Goal: Information Seeking & Learning: Learn about a topic

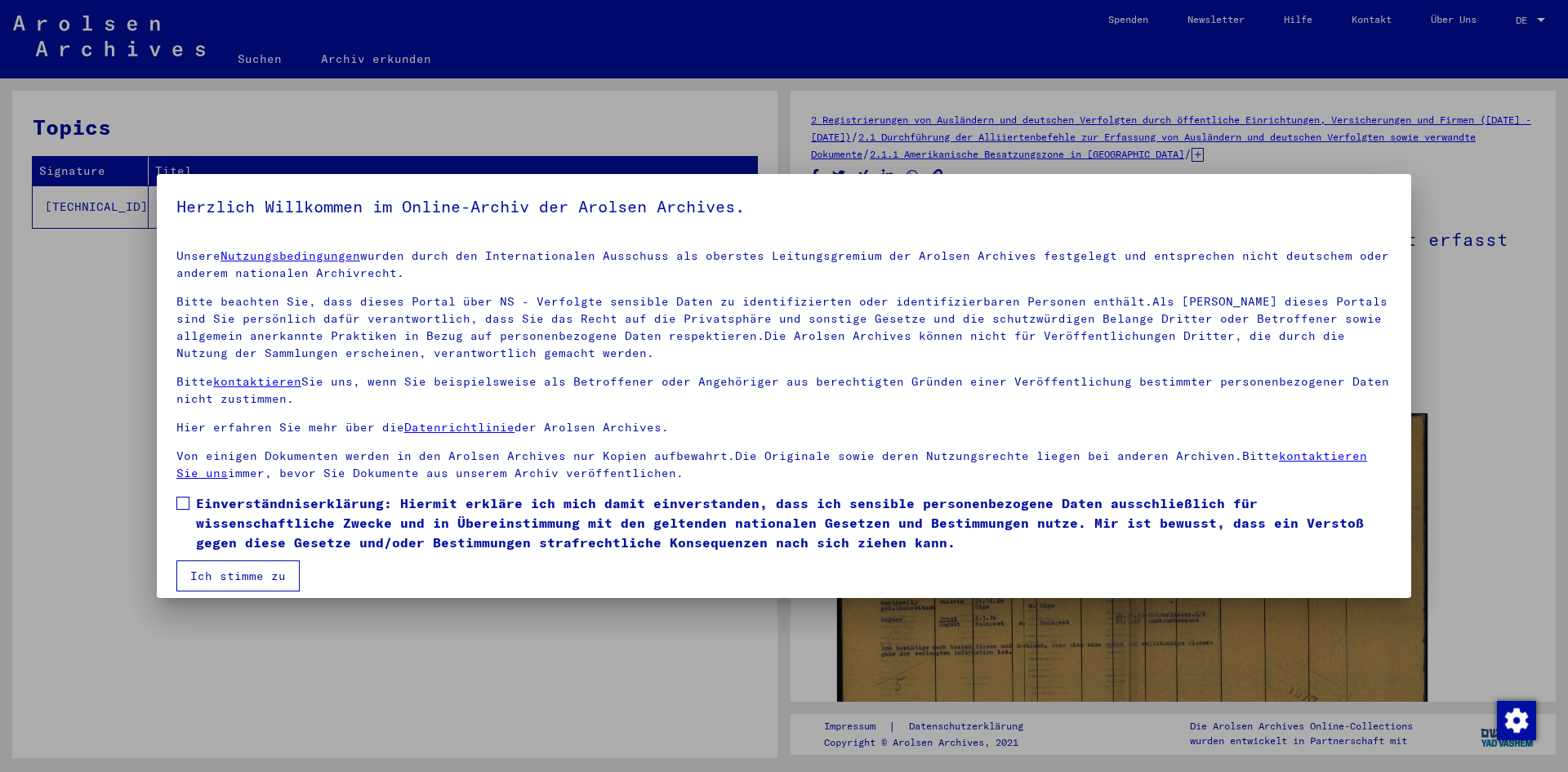
click at [179, 499] on span at bounding box center [183, 503] width 13 height 13
click at [221, 572] on button "Ich stimme zu" at bounding box center [239, 576] width 124 height 31
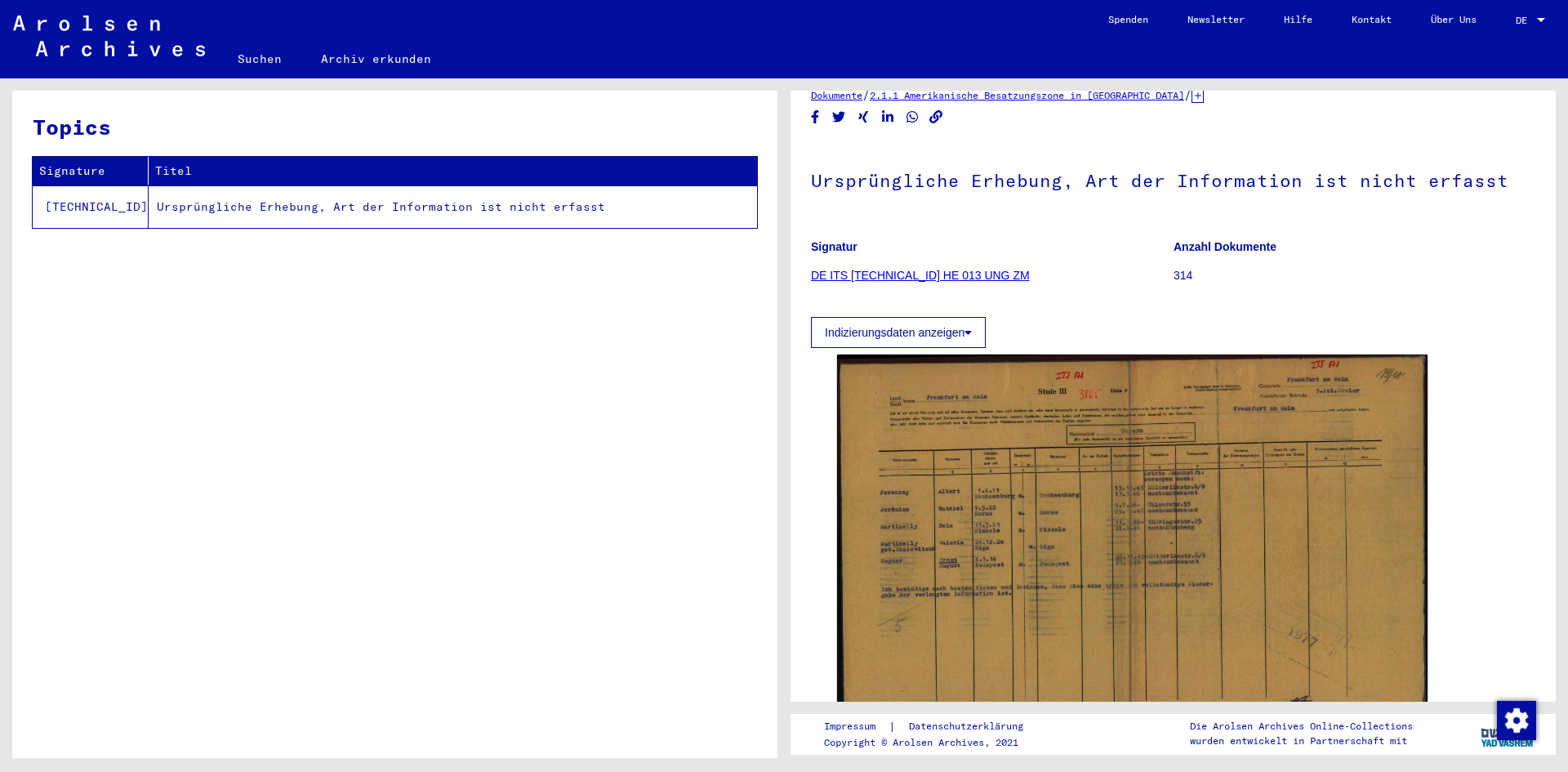
scroll to position [163, 0]
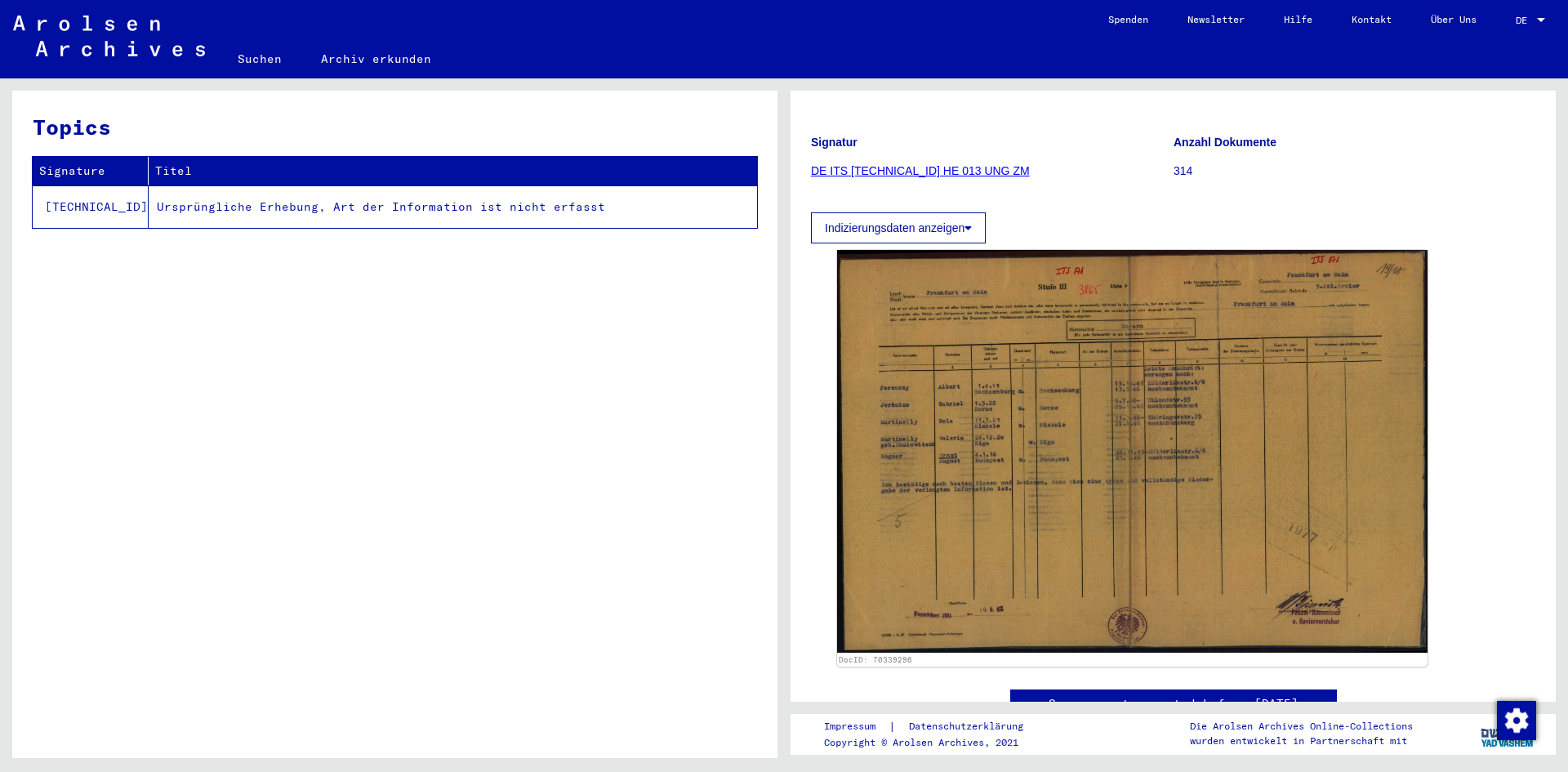
drag, startPoint x: 1135, startPoint y: 426, endPoint x: 1450, endPoint y: 358, distance: 322.3
click at [1450, 358] on div "DocID: 70339296" at bounding box center [1173, 459] width 685 height 430
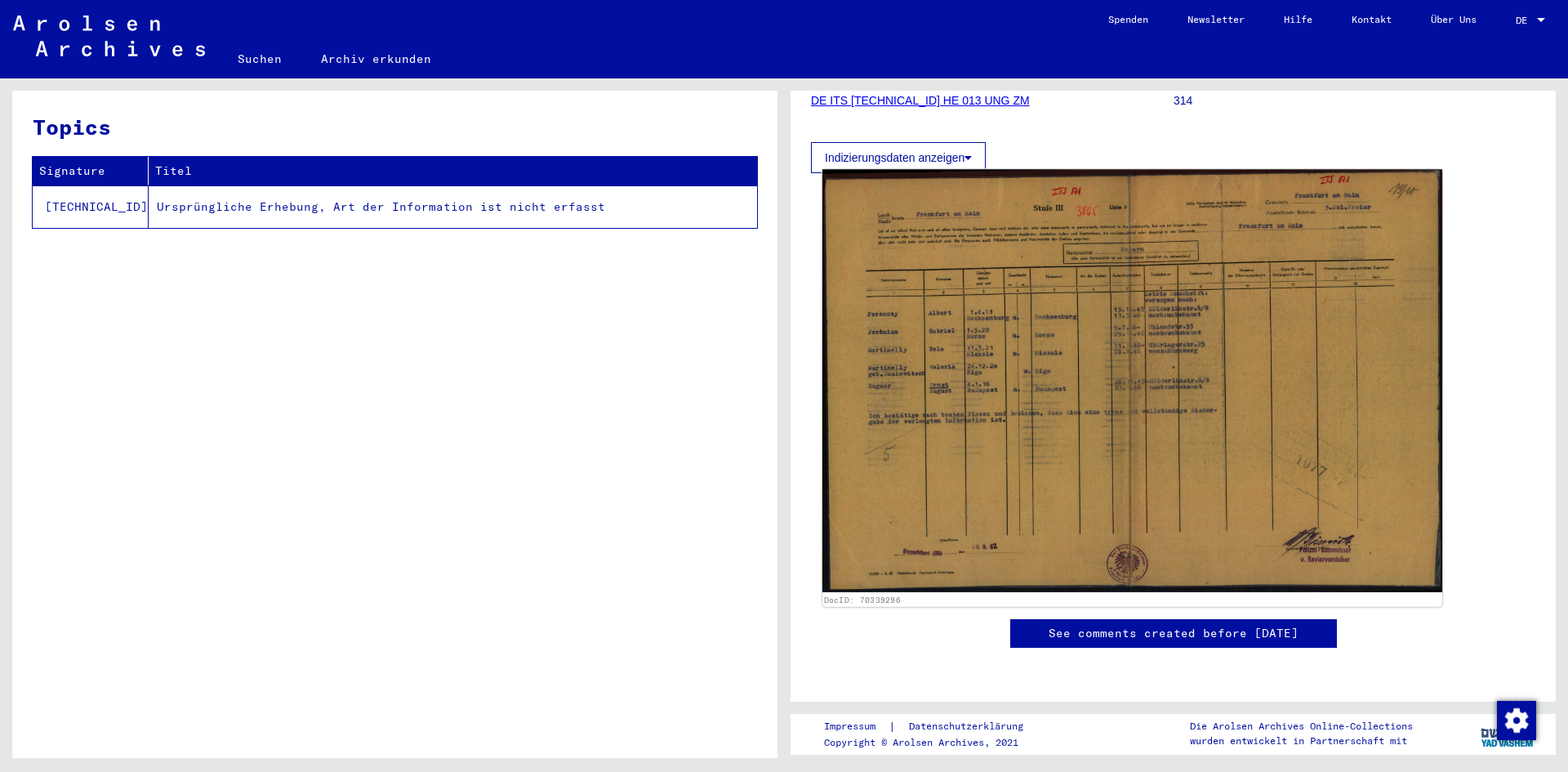
scroll to position [572, 0]
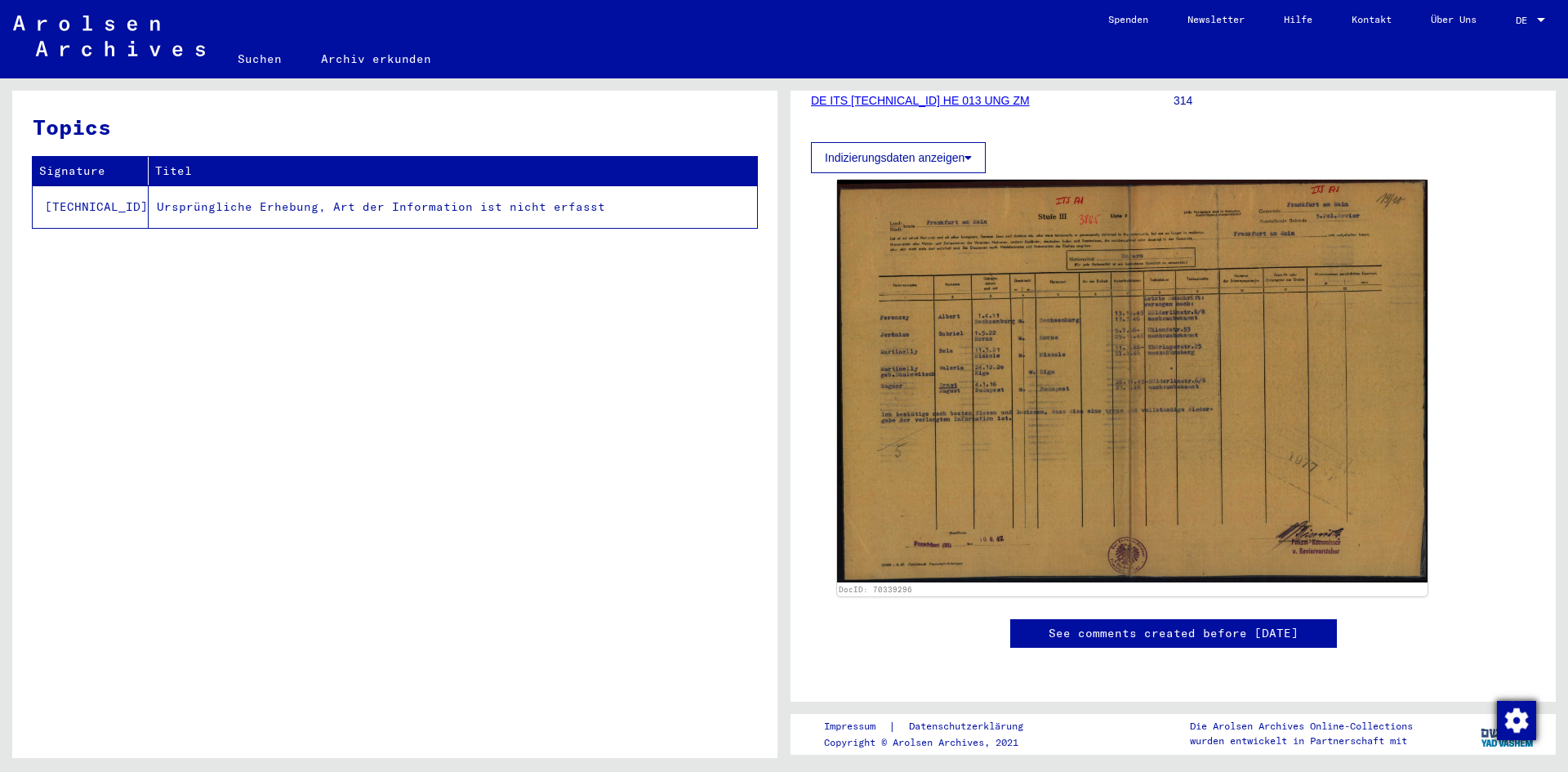
click at [1510, 727] on img "Zustimmung ändern" at bounding box center [1517, 721] width 39 height 40
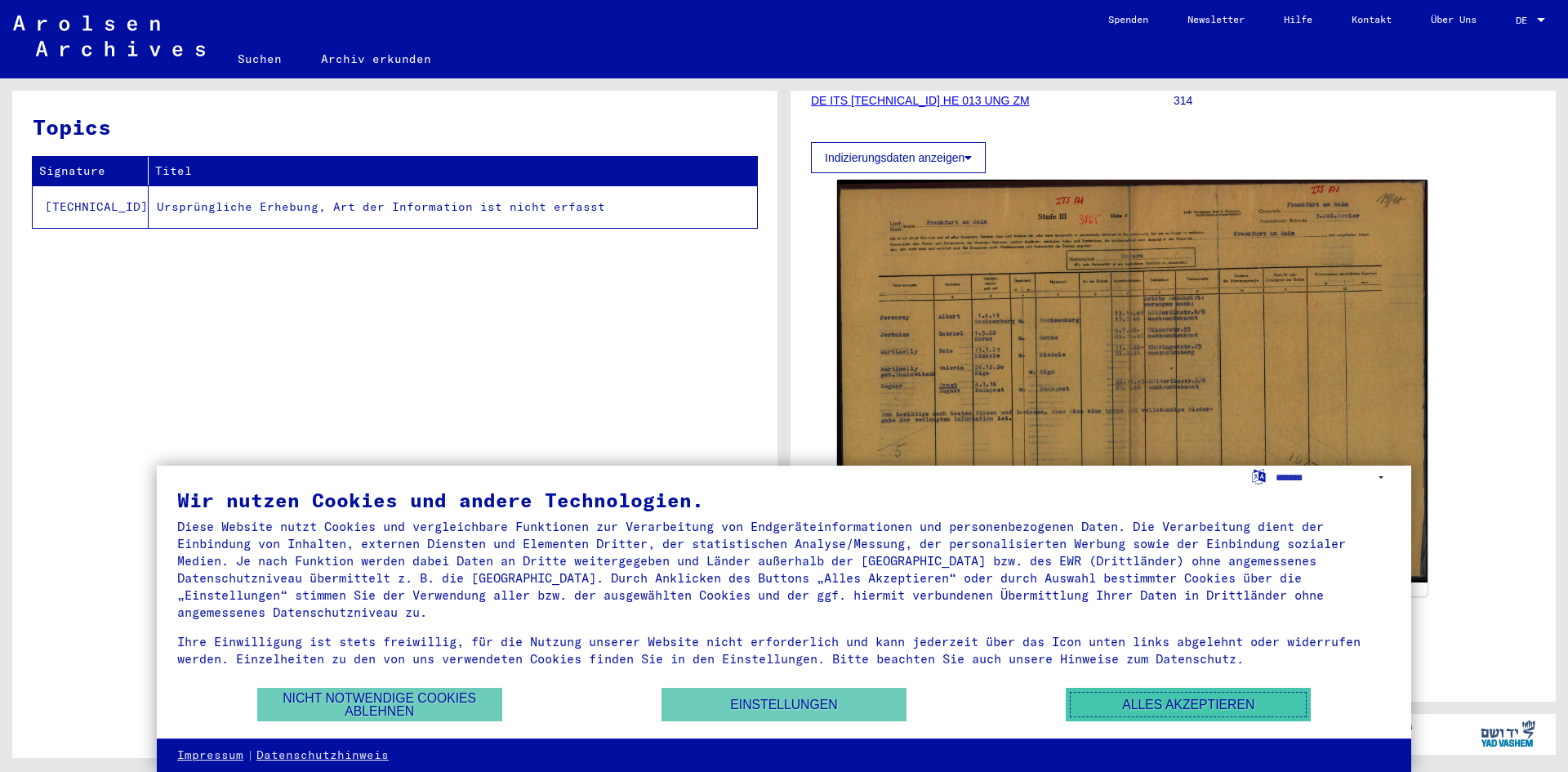
click at [1280, 716] on button "Alles akzeptieren" at bounding box center [1188, 704] width 245 height 33
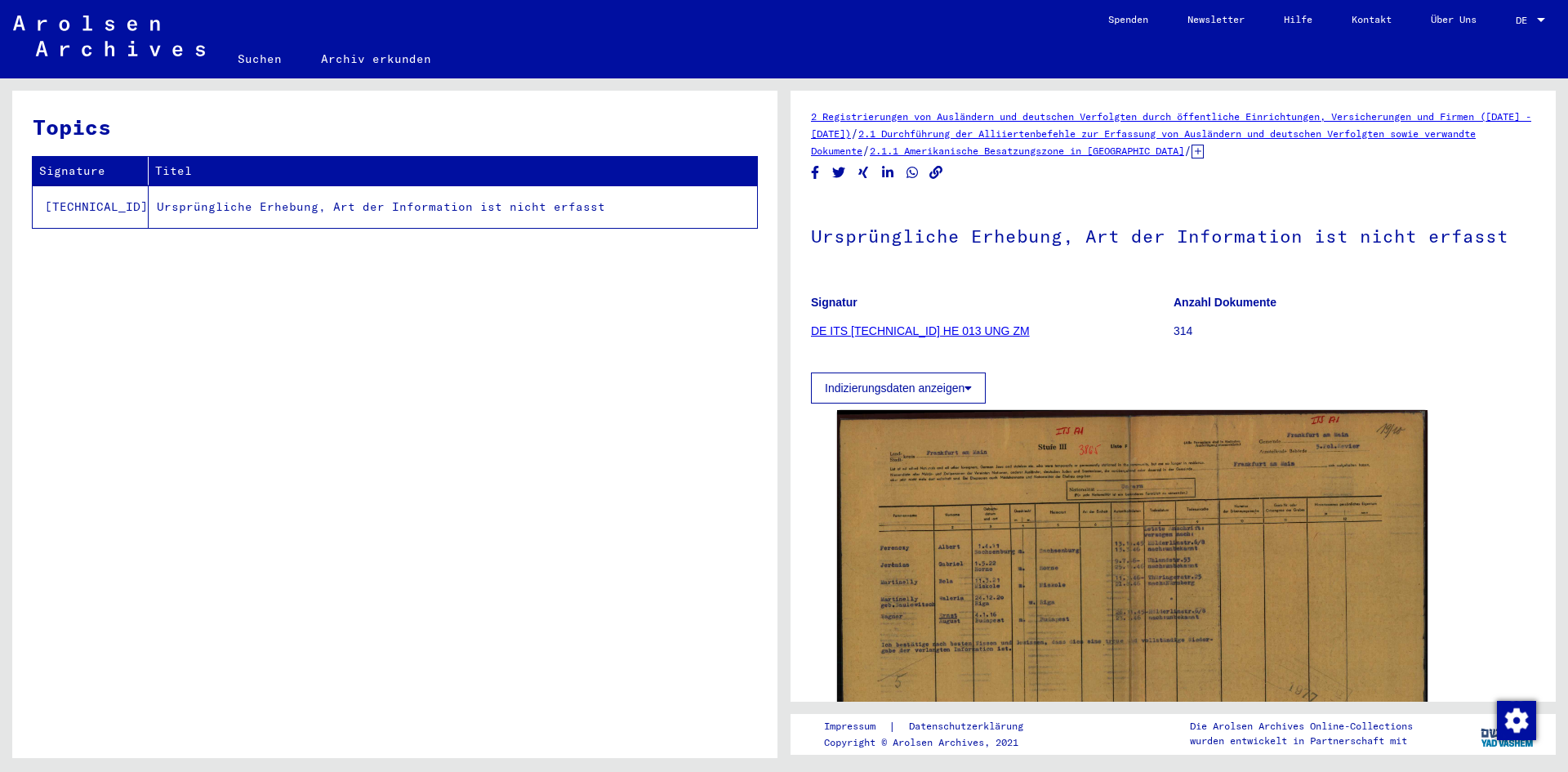
scroll to position [0, 0]
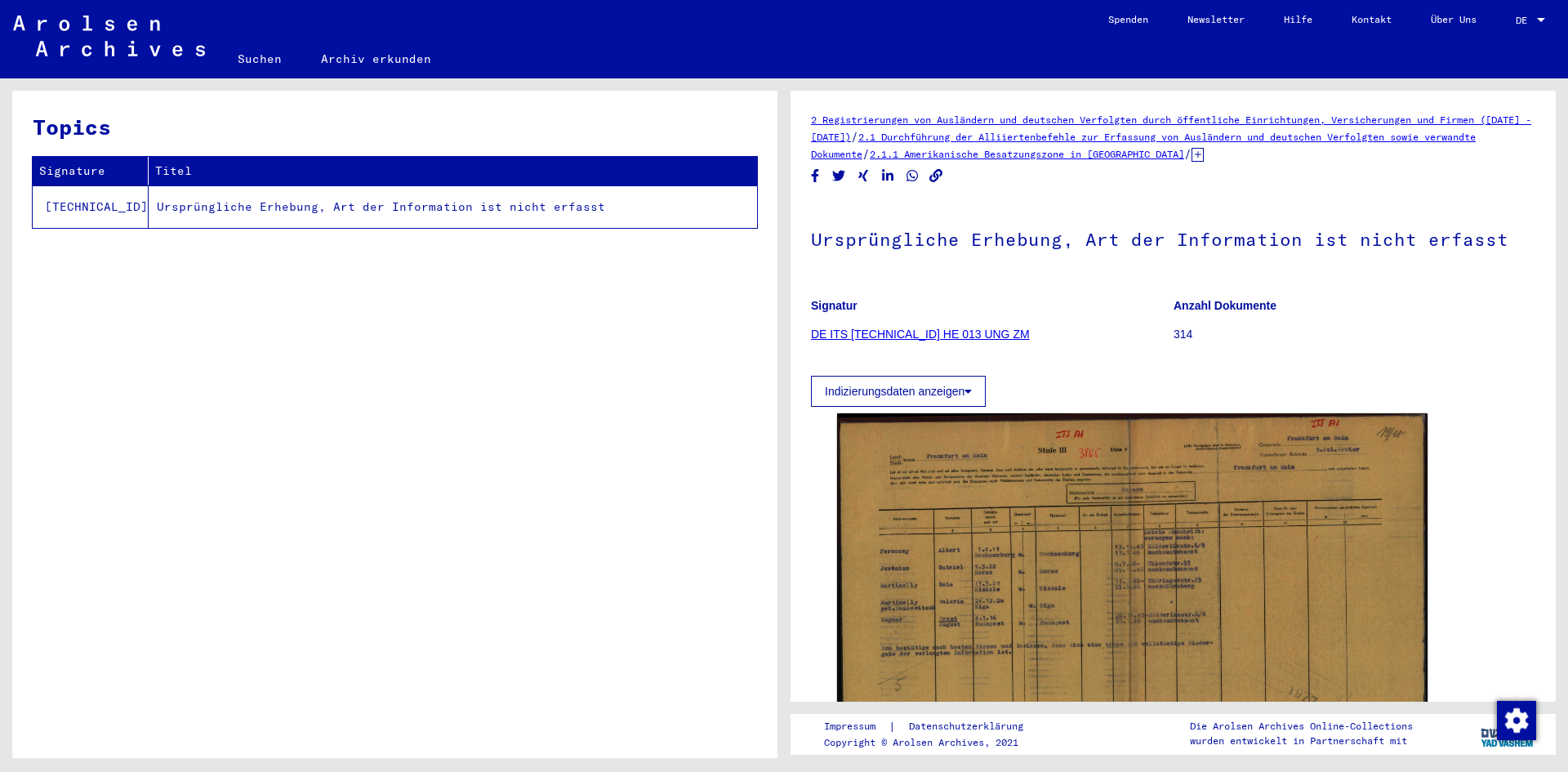
click at [943, 333] on link "DE ITS [TECHNICAL_ID] HE 013 UNG ZM" at bounding box center [920, 334] width 219 height 13
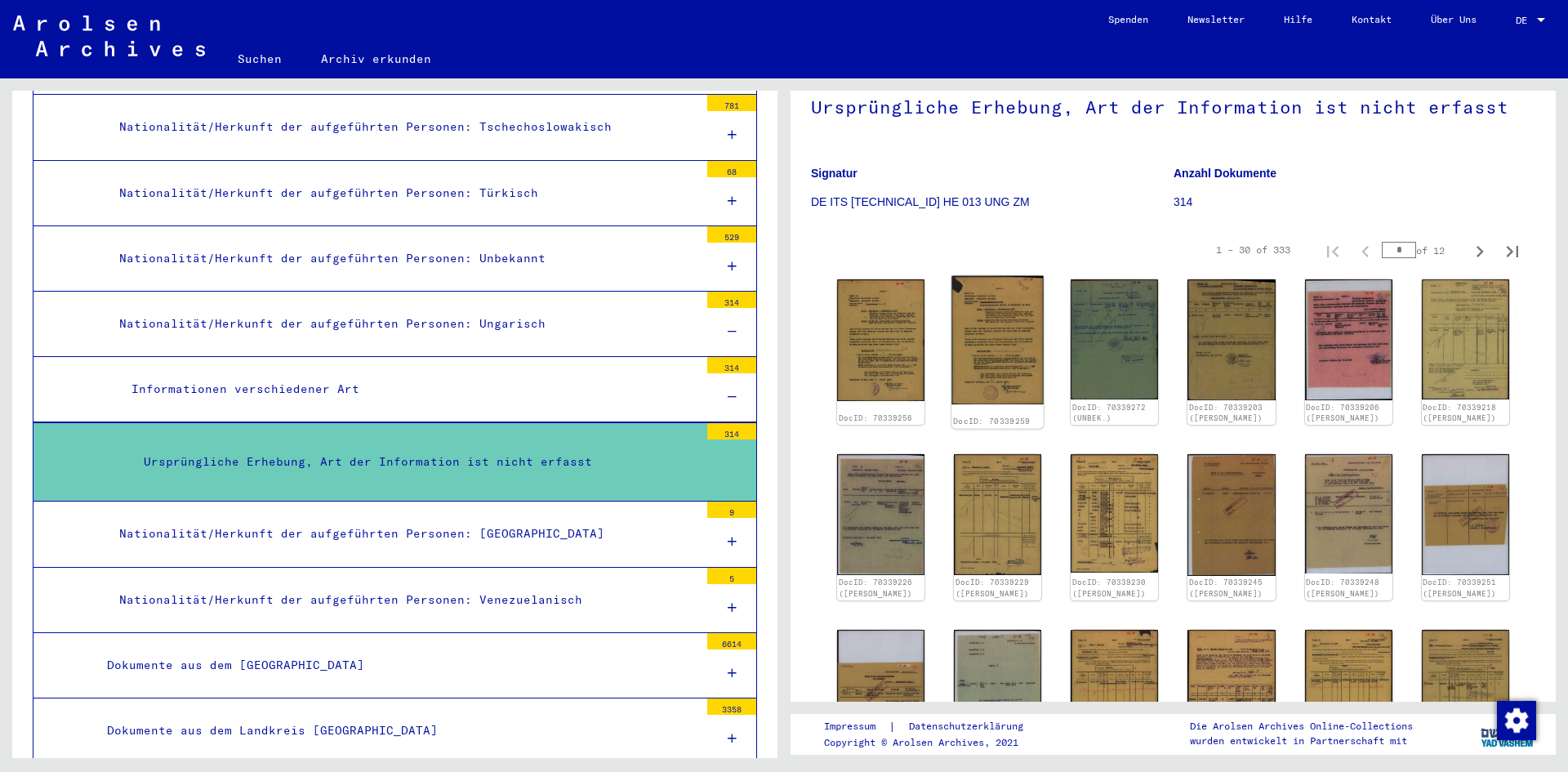
scroll to position [100, 0]
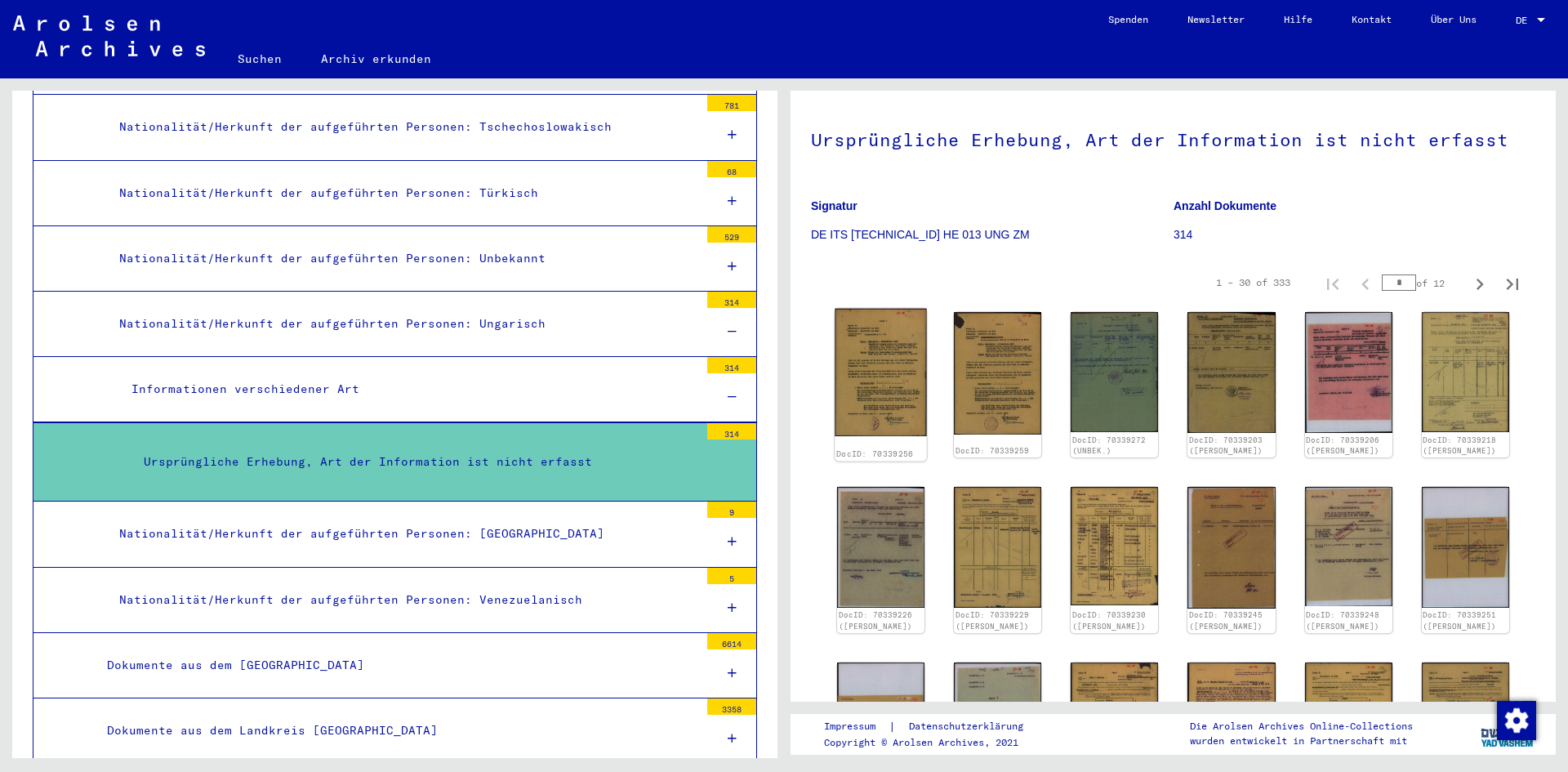
drag, startPoint x: 919, startPoint y: 370, endPoint x: 877, endPoint y: 370, distance: 42.0
drag, startPoint x: 877, startPoint y: 370, endPoint x: 998, endPoint y: 228, distance: 186.6
click at [998, 228] on p "DE ITS [TECHNICAL_ID] HE 013 UNG ZM" at bounding box center [992, 235] width 362 height 17
